Goal: Task Accomplishment & Management: Manage account settings

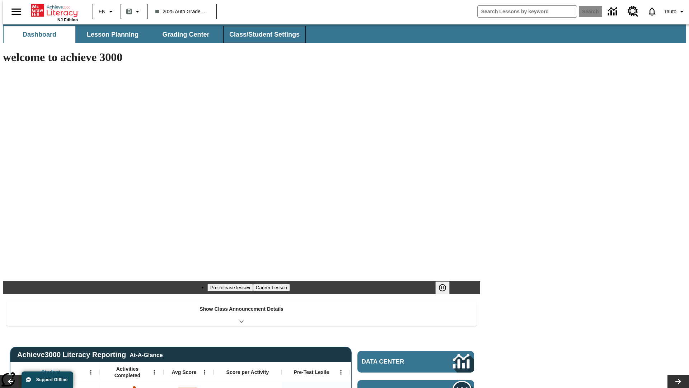
click at [261, 34] on span "Class/Student Settings" at bounding box center [264, 35] width 70 height 8
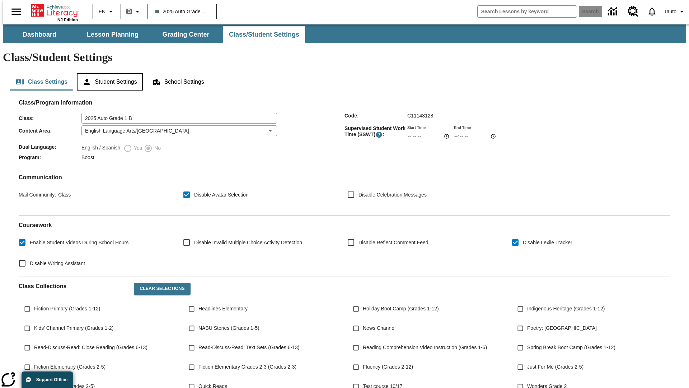
click at [108, 73] on button "Student Settings" at bounding box center [110, 81] width 66 height 17
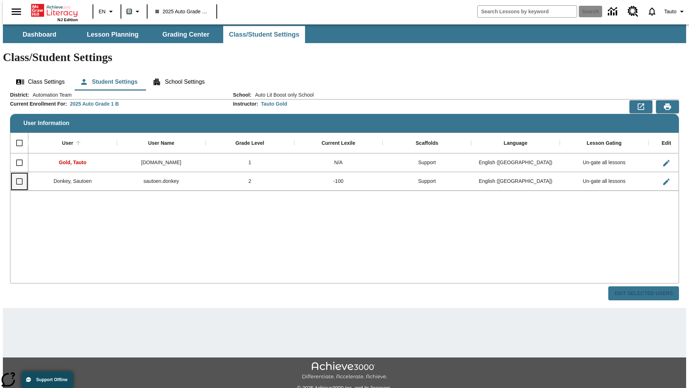
click at [16, 174] on input "Select row" at bounding box center [19, 181] width 15 height 15
checkbox input "true"
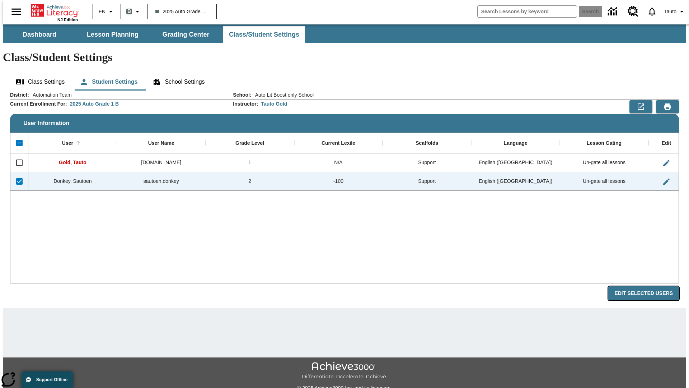
click at [649, 286] on button "Edit Selected Users" at bounding box center [643, 293] width 71 height 14
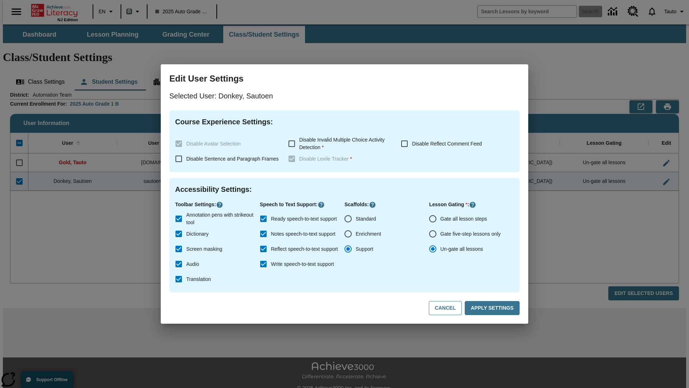
click at [433, 219] on input "Gate all lesson steps" at bounding box center [432, 218] width 15 height 15
radio input "true"
click at [493, 308] on button "Apply Settings" at bounding box center [492, 308] width 55 height 14
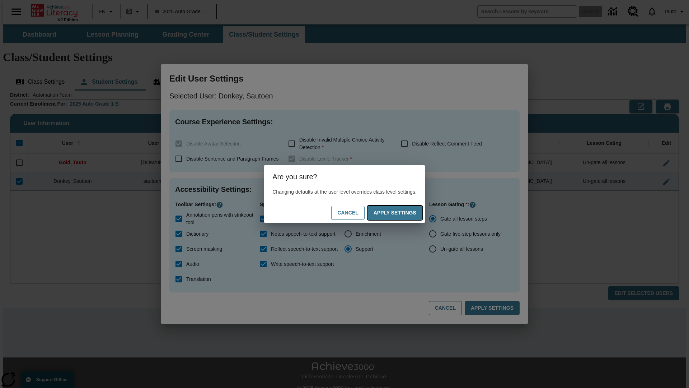
click at [402, 212] on button "Apply Settings" at bounding box center [394, 213] width 55 height 14
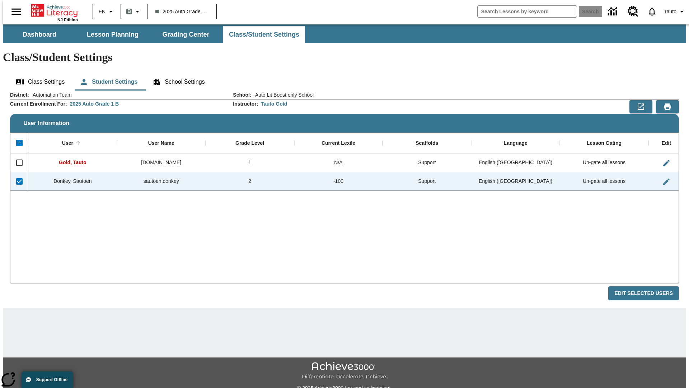
checkbox input "false"
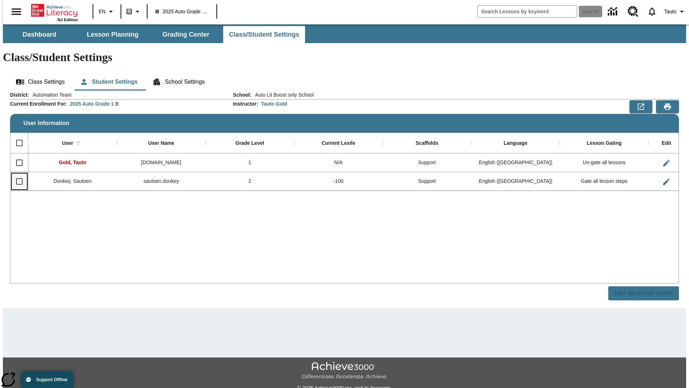
click at [16, 174] on input "Select row" at bounding box center [19, 181] width 15 height 15
checkbox input "true"
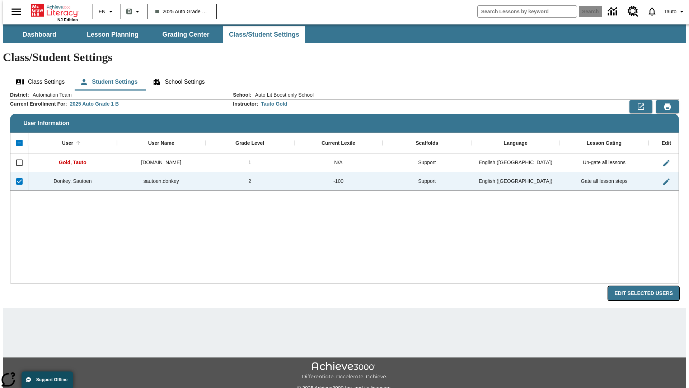
click at [649, 286] on button "Edit Selected Users" at bounding box center [643, 293] width 71 height 14
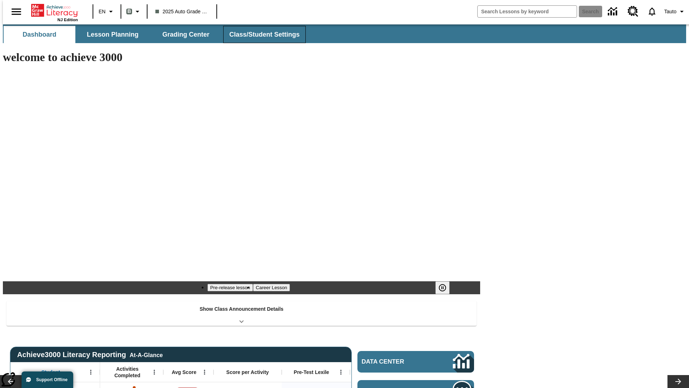
click at [261, 34] on span "Class/Student Settings" at bounding box center [264, 35] width 70 height 8
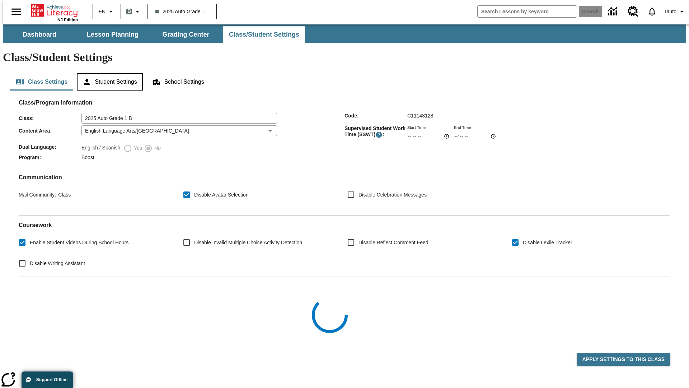
click at [108, 73] on button "Student Settings" at bounding box center [110, 81] width 66 height 17
